Goal: Information Seeking & Learning: Learn about a topic

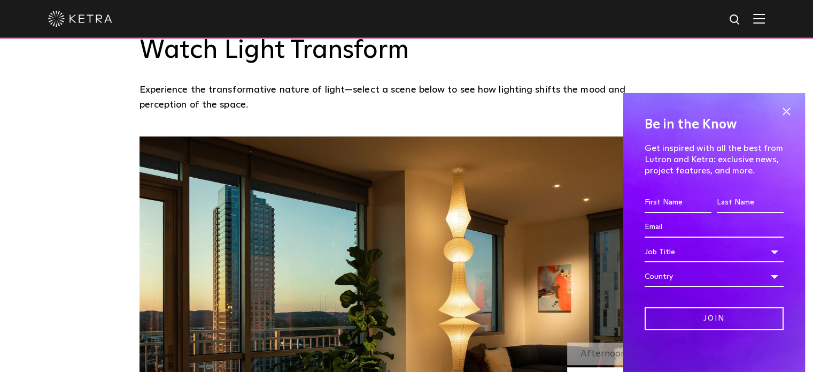
scroll to position [802, 0]
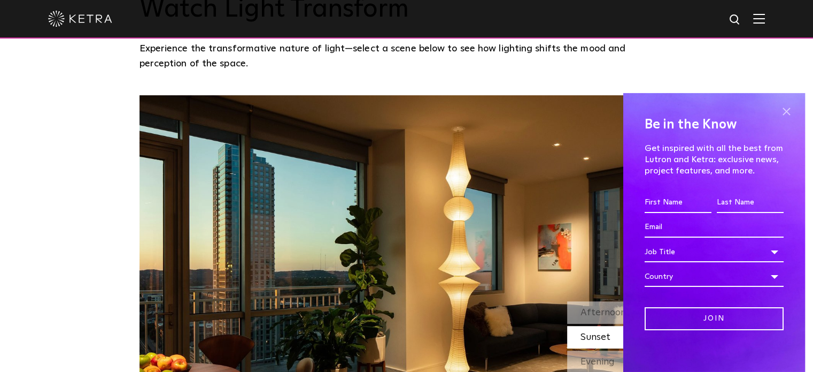
click at [778, 111] on span at bounding box center [786, 112] width 16 height 16
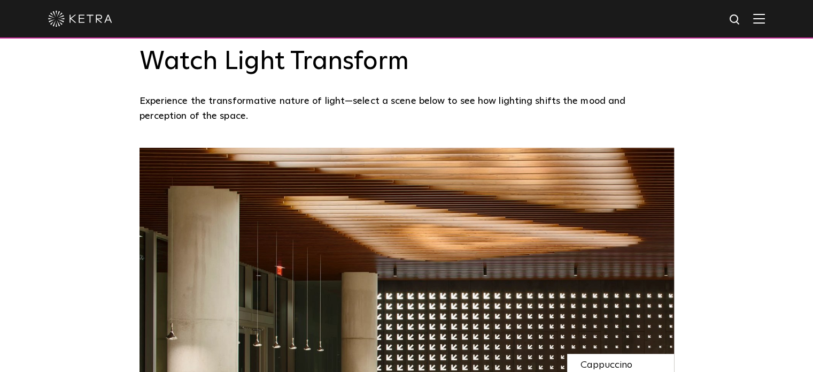
scroll to position [749, 0]
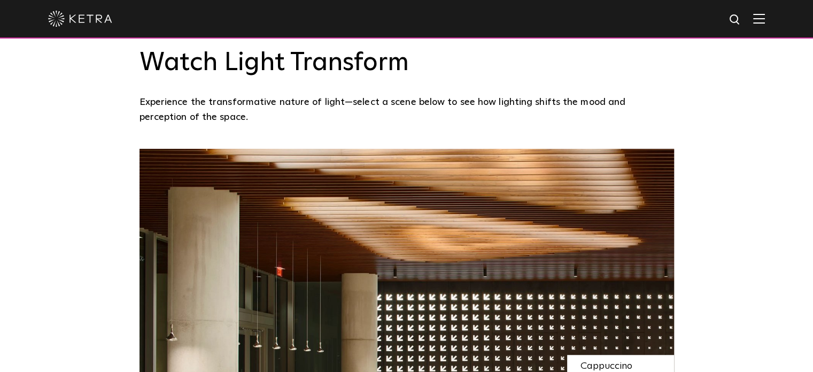
click at [369, 100] on p "Experience the transformative nature of light—select a scene below to see how l…" at bounding box center [404, 110] width 529 height 30
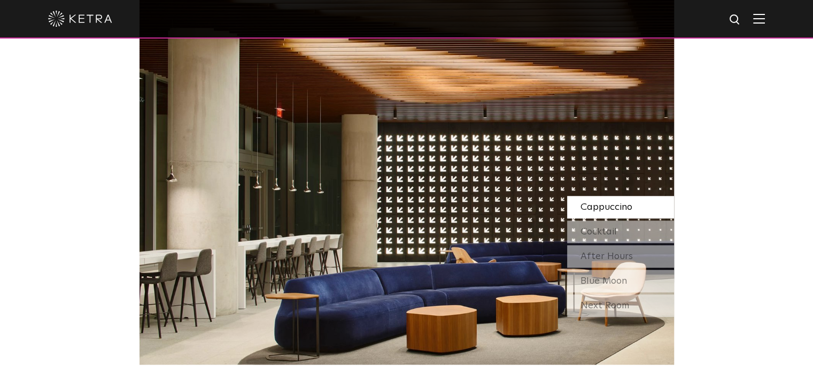
scroll to position [909, 0]
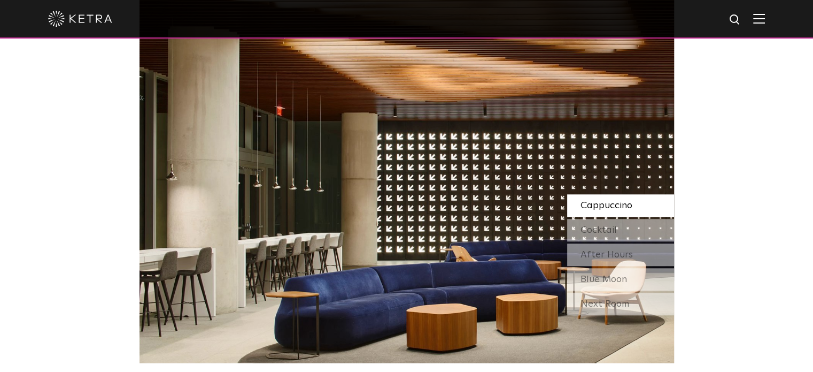
click at [321, 134] on img at bounding box center [407, 175] width 535 height 374
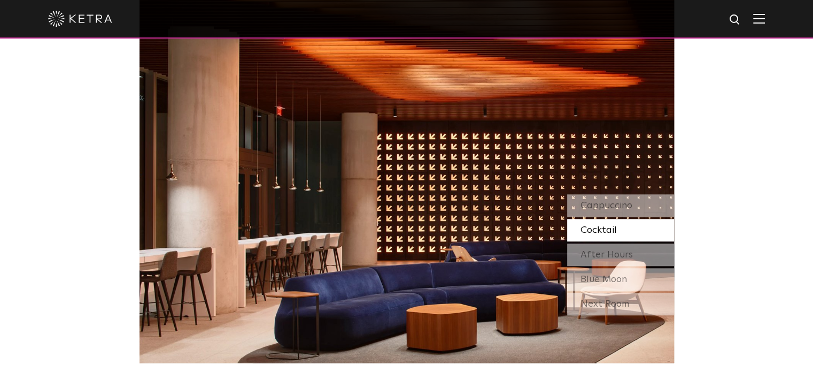
click at [604, 237] on div "Cocktail" at bounding box center [620, 230] width 107 height 22
click at [601, 206] on span "Cappuccino" at bounding box center [607, 205] width 52 height 10
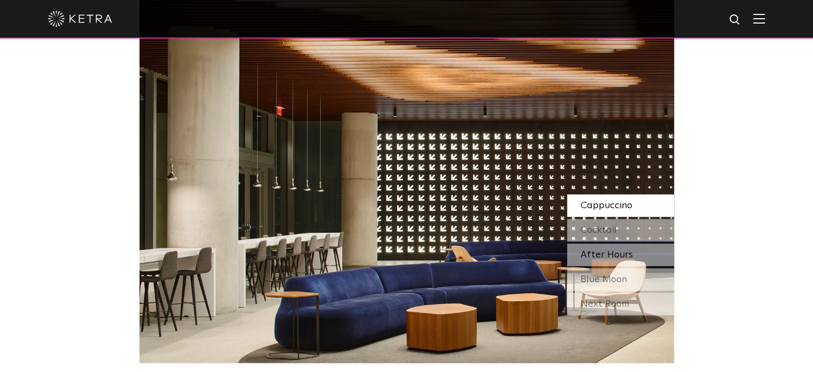
click at [606, 254] on span "After Hours" at bounding box center [607, 255] width 52 height 10
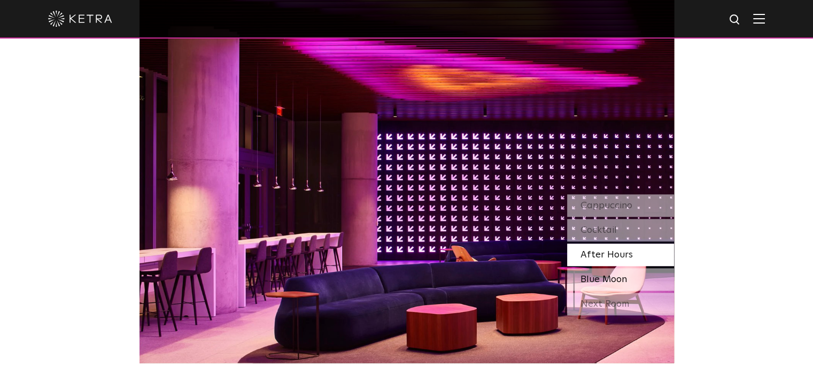
click at [603, 277] on span "Blue Moon" at bounding box center [604, 279] width 47 height 10
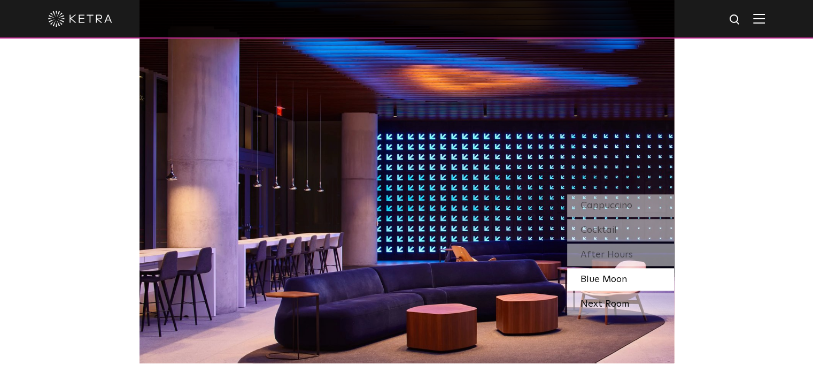
click at [603, 303] on div "Next Room" at bounding box center [620, 303] width 107 height 22
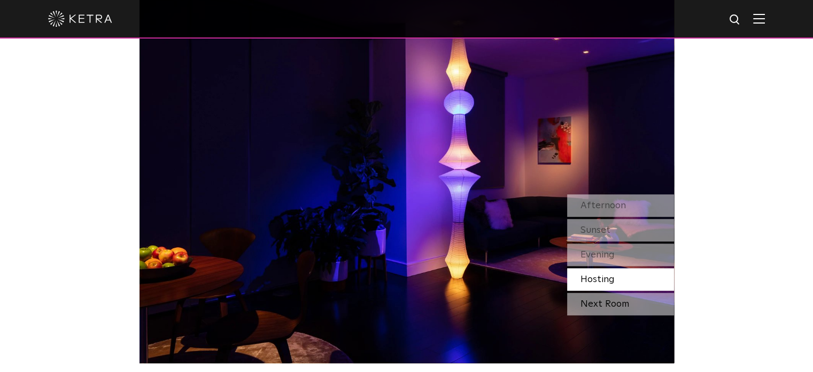
click at [654, 310] on div "Next Room" at bounding box center [620, 303] width 107 height 22
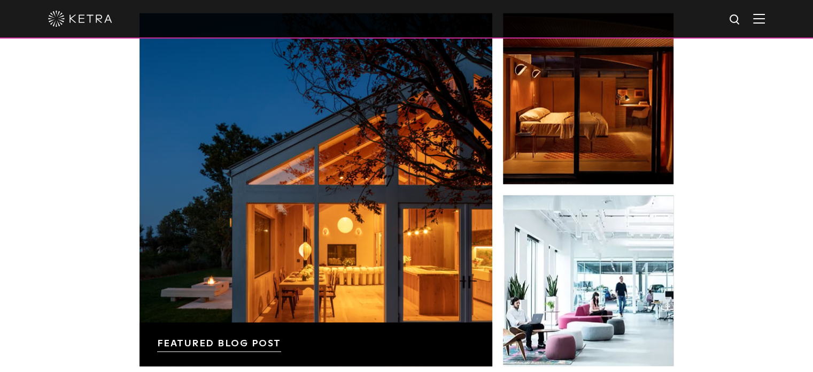
scroll to position [1657, 0]
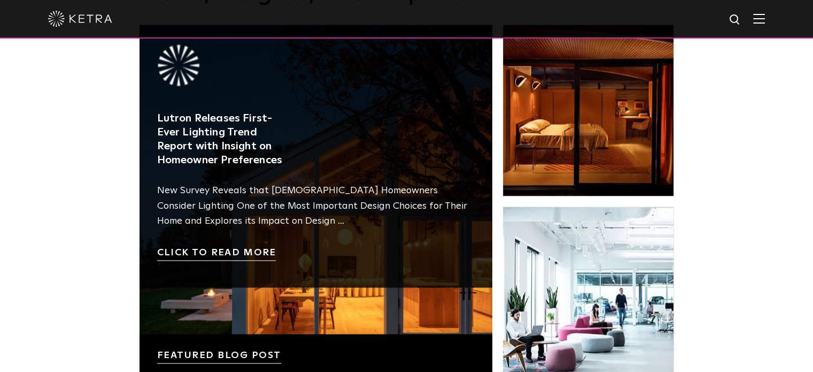
click at [248, 256] on link at bounding box center [316, 201] width 353 height 353
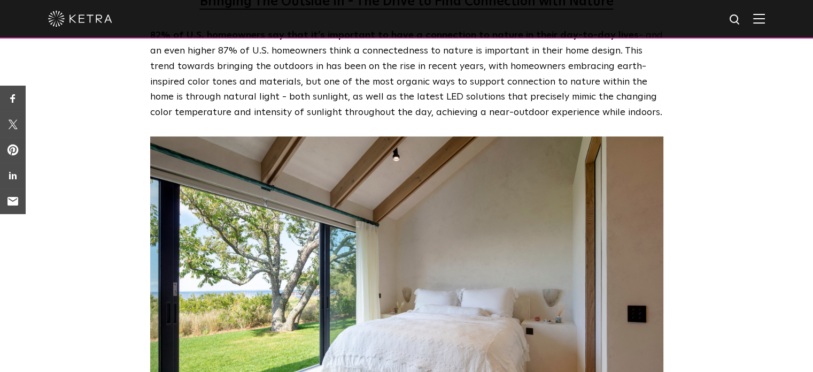
scroll to position [1176, 0]
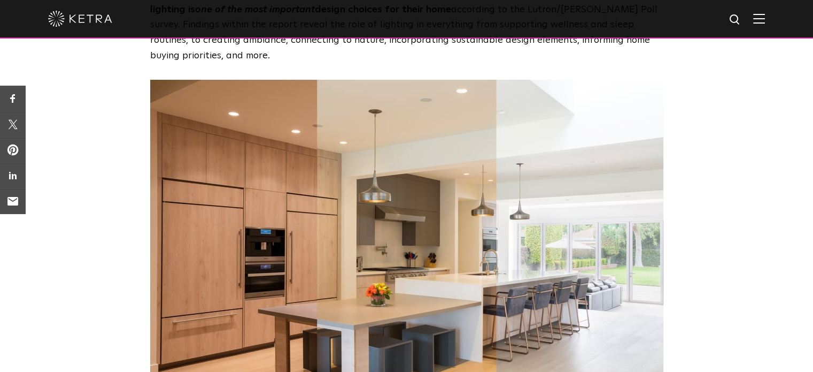
click at [279, 243] on img at bounding box center [406, 251] width 513 height 342
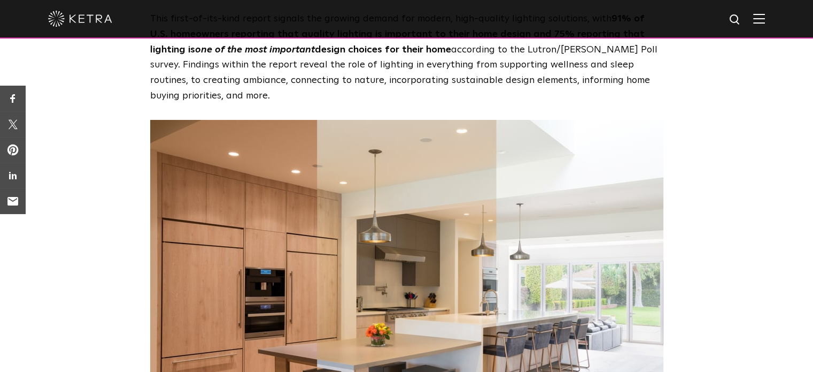
scroll to position [429, 0]
